Goal: Task Accomplishment & Management: Manage account settings

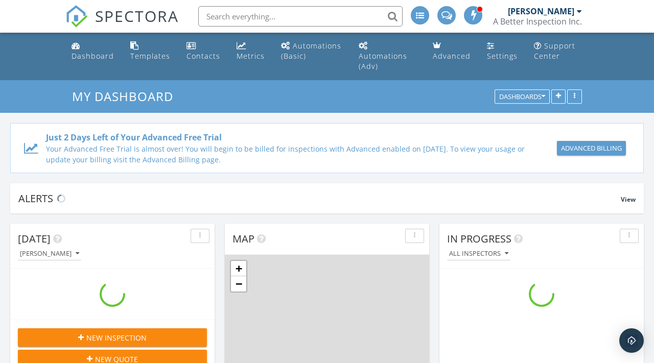
scroll to position [930, 654]
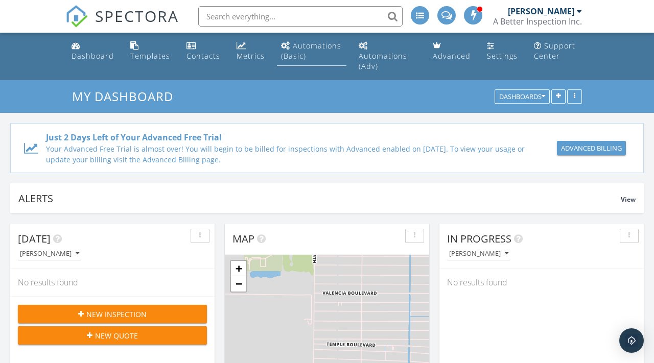
click at [307, 46] on div "Automations (Basic)" at bounding box center [311, 51] width 60 height 20
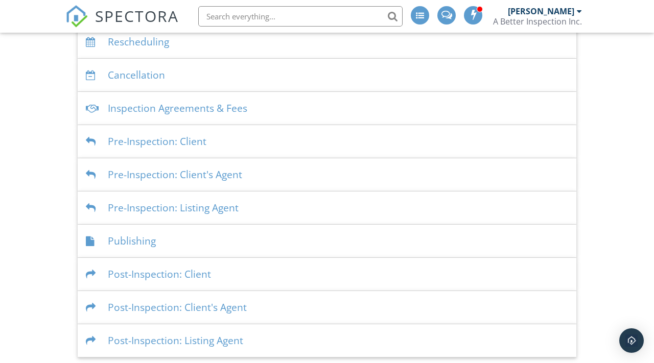
scroll to position [186, 0]
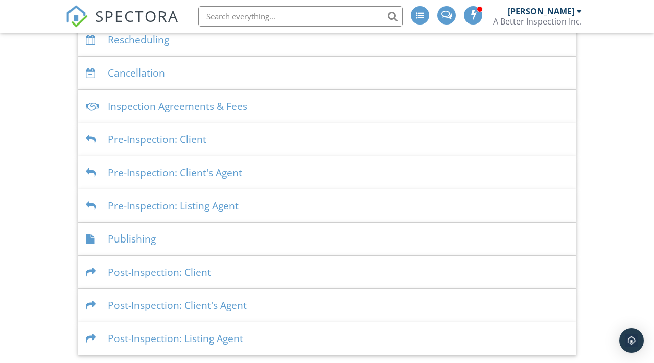
click at [166, 272] on div "Post-Inspection: Client" at bounding box center [327, 272] width 499 height 33
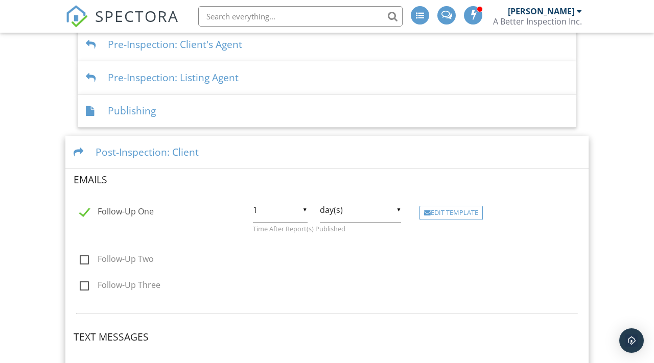
scroll to position [321, 0]
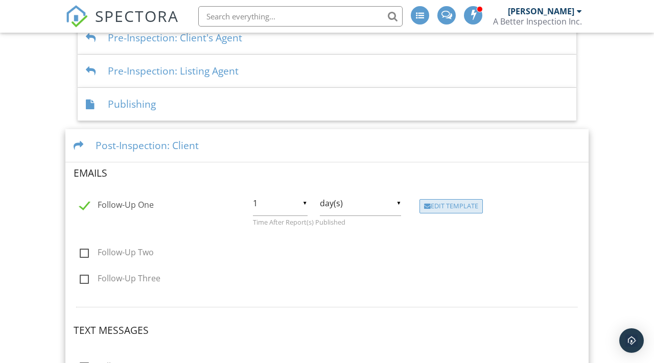
click at [458, 204] on div "Edit Template" at bounding box center [450, 206] width 63 height 14
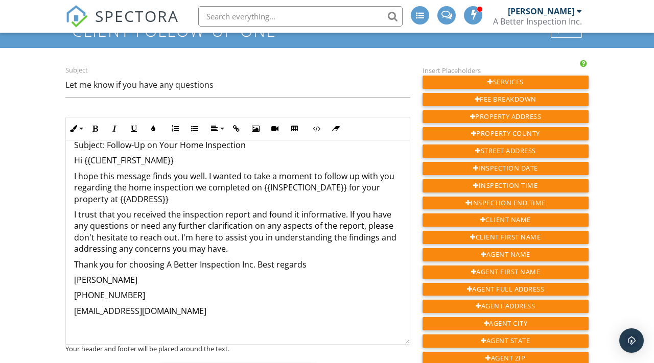
scroll to position [74, 0]
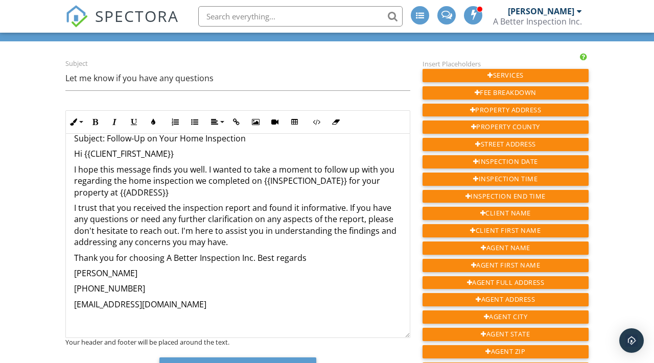
click at [235, 245] on p "I trust that you received the inspection report and found it informative. If yo…" at bounding box center [237, 225] width 327 height 46
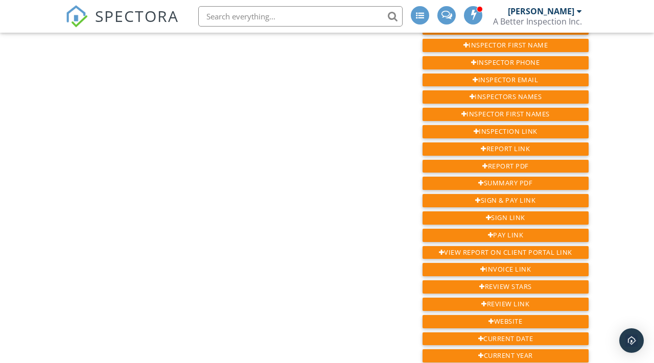
scroll to position [538, 0]
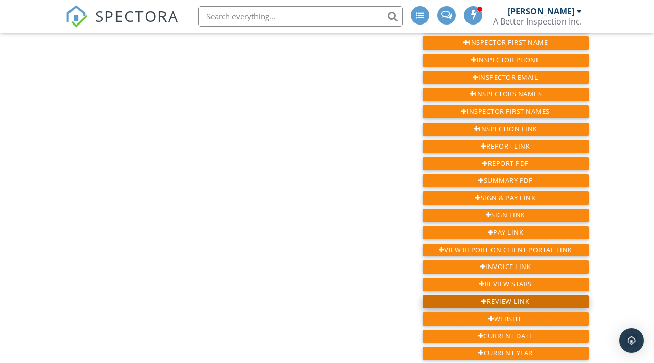
click at [490, 295] on div "Review Link" at bounding box center [506, 301] width 166 height 13
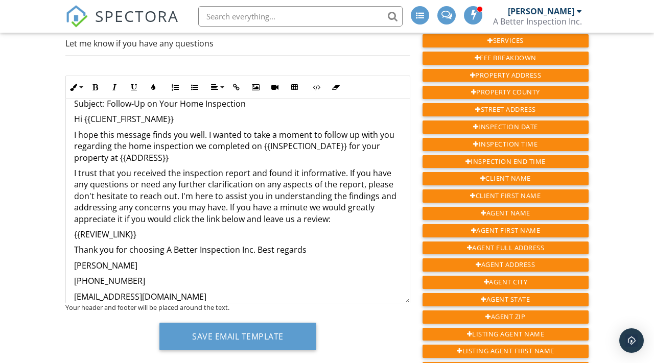
scroll to position [107, 0]
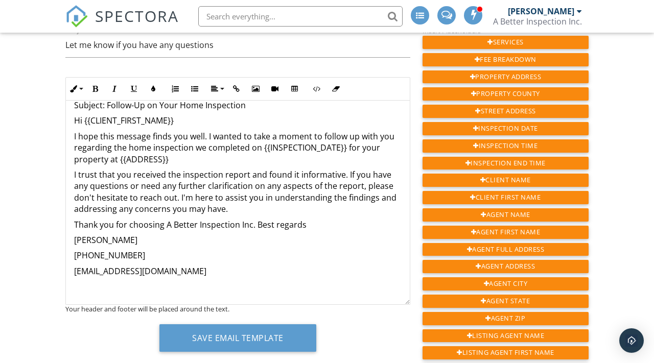
click at [357, 341] on div "Save Email Template" at bounding box center [237, 341] width 345 height 35
